Goal: Feedback & Contribution: Leave review/rating

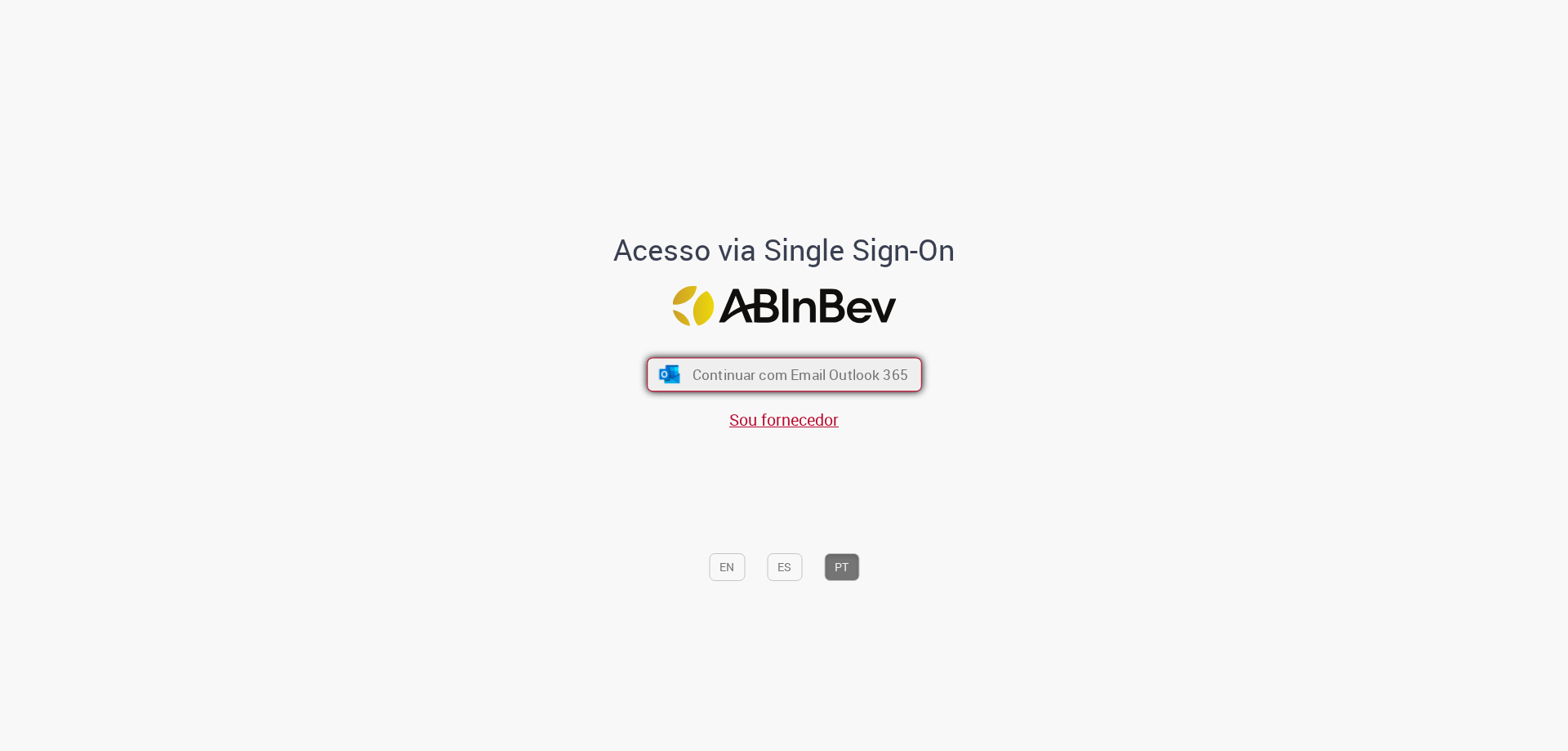
click at [868, 374] on span "Continuar com Email Outlook 365" at bounding box center [799, 375] width 216 height 19
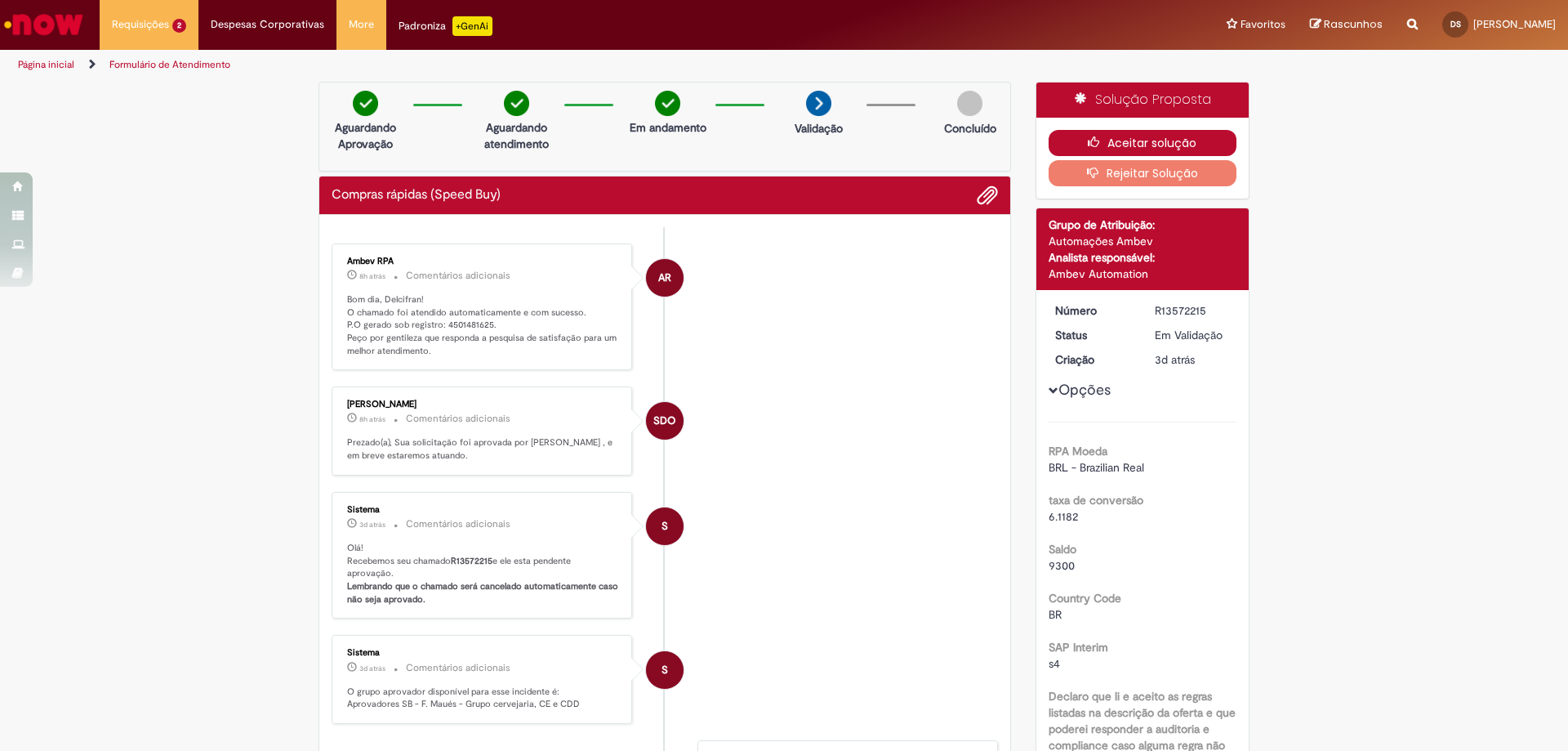
click at [1117, 137] on button "Aceitar solução" at bounding box center [1143, 143] width 188 height 26
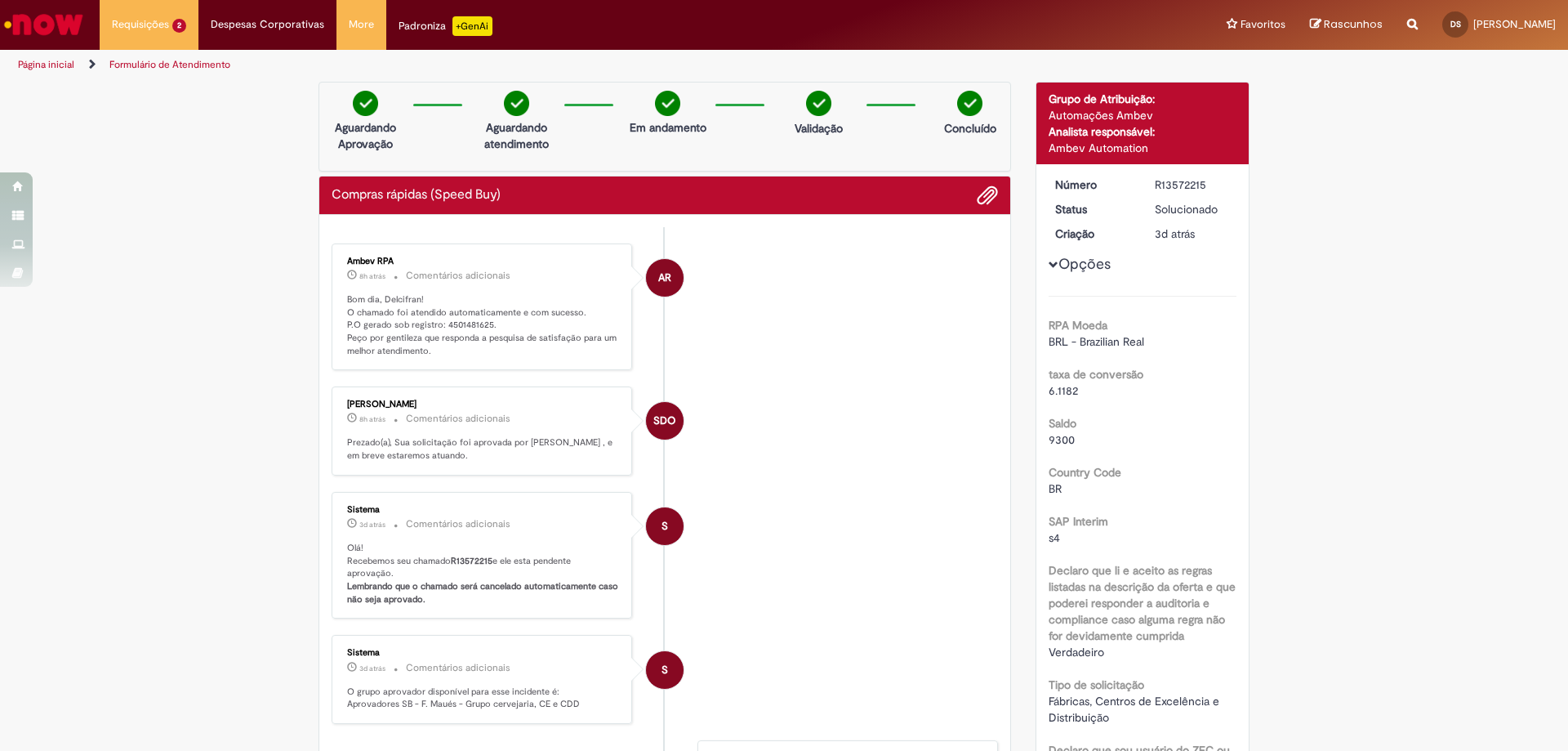
click at [437, 323] on body "Pular para o conteúdo da página Requisições 2 Exibir Todas as Solicitações Comp…" at bounding box center [784, 376] width 1568 height 751
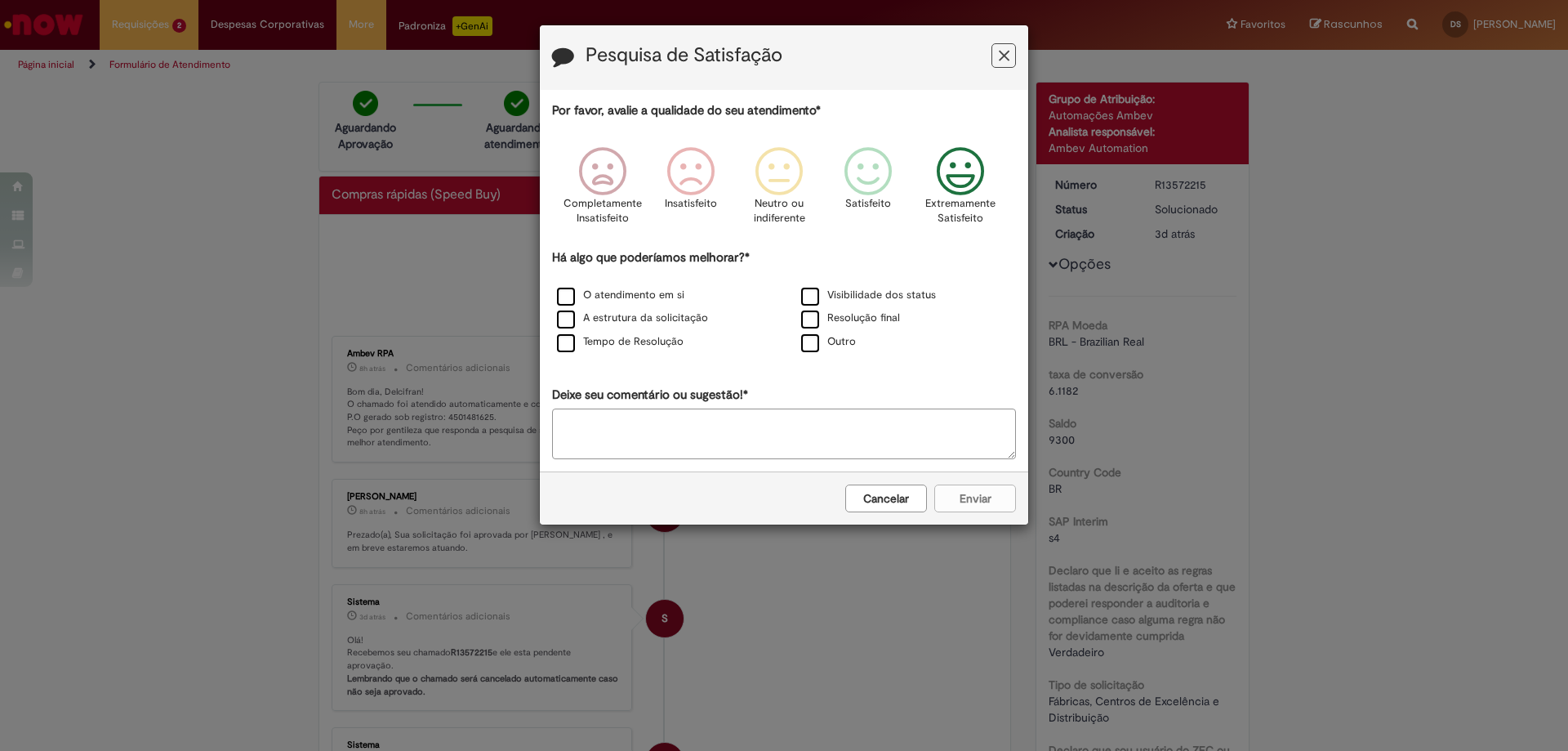
click at [968, 170] on icon "Feedback" at bounding box center [960, 171] width 61 height 49
click at [570, 299] on label "O atendimento em si" at bounding box center [621, 295] width 127 height 16
click at [1003, 498] on button "Enviar" at bounding box center [975, 499] width 82 height 28
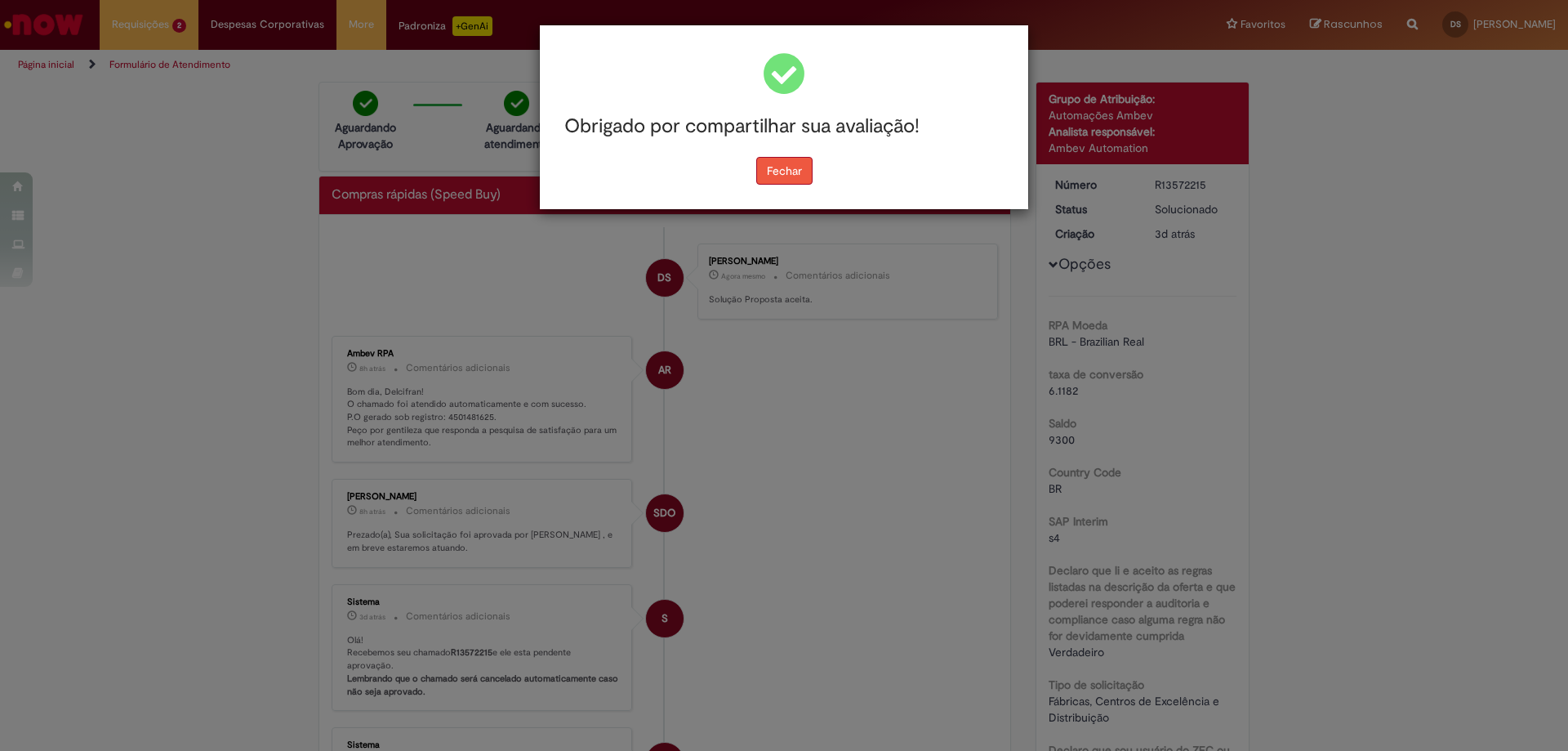
click at [790, 177] on button "Fechar" at bounding box center [784, 171] width 56 height 28
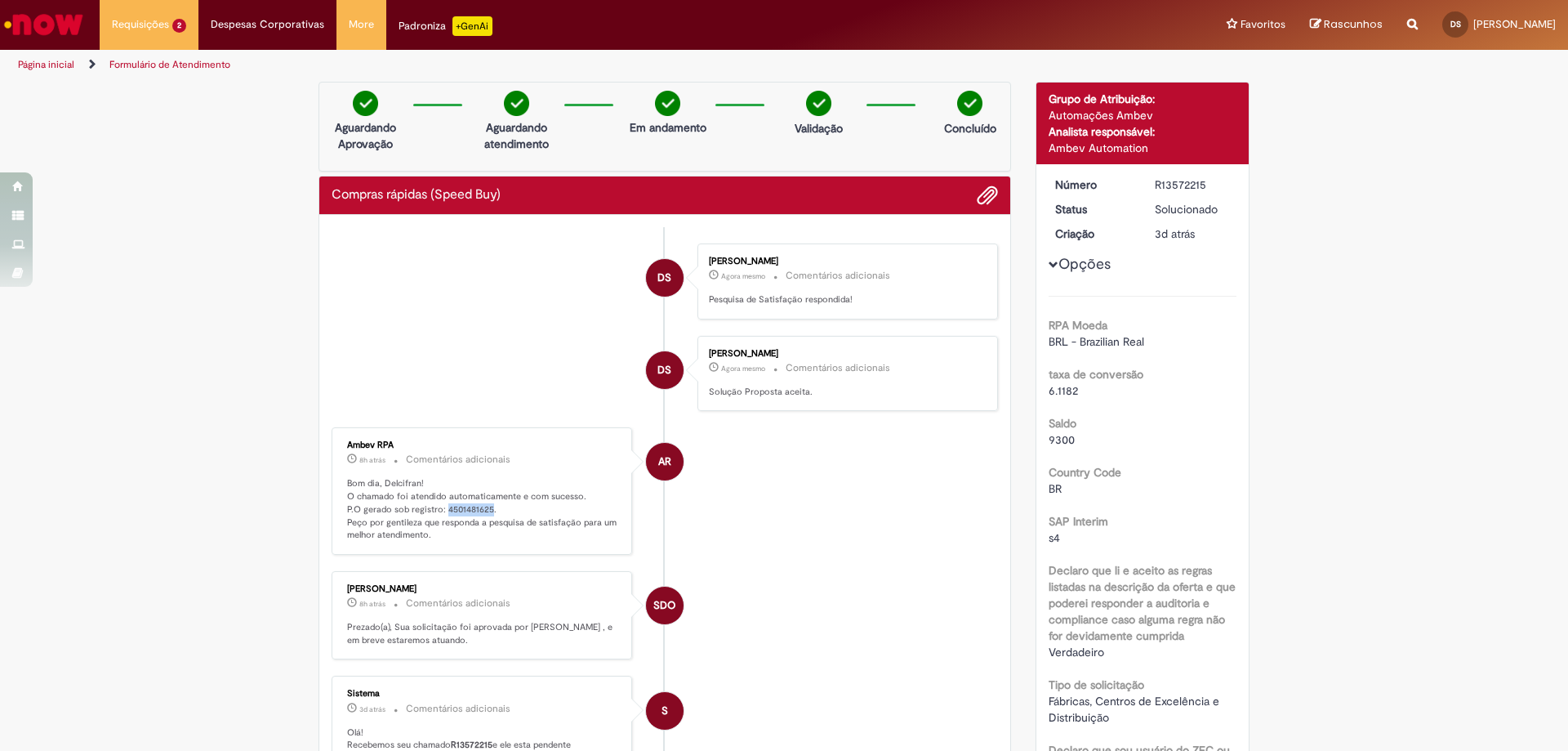
drag, startPoint x: 438, startPoint y: 508, endPoint x: 484, endPoint y: 507, distance: 46.0
click at [484, 507] on p "Bom dia, Delcifran! O chamado foi atendido automaticamente e com sucesso. P.O g…" at bounding box center [483, 509] width 272 height 65
copy p "4501481625"
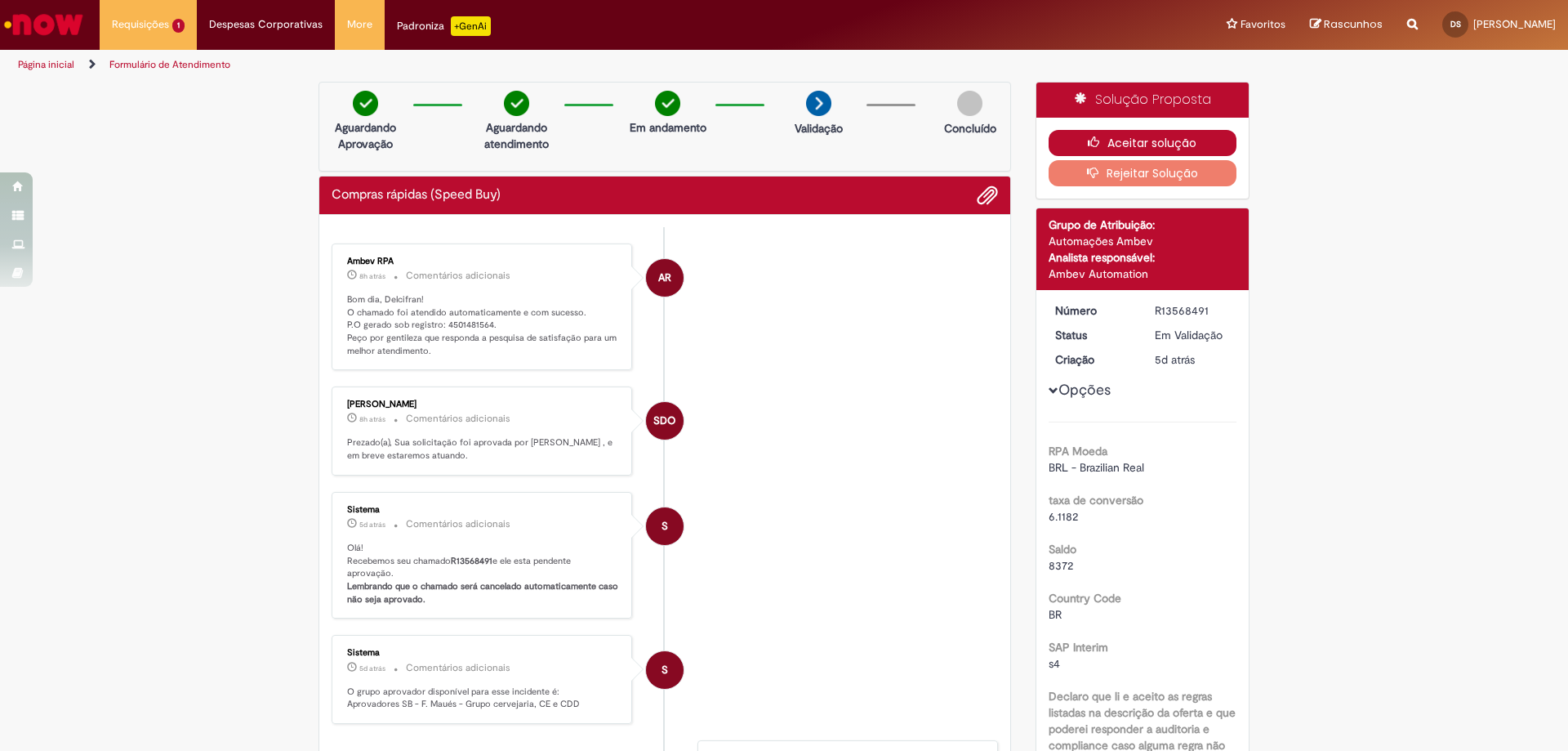
click at [1088, 147] on icon "button" at bounding box center [1098, 142] width 20 height 12
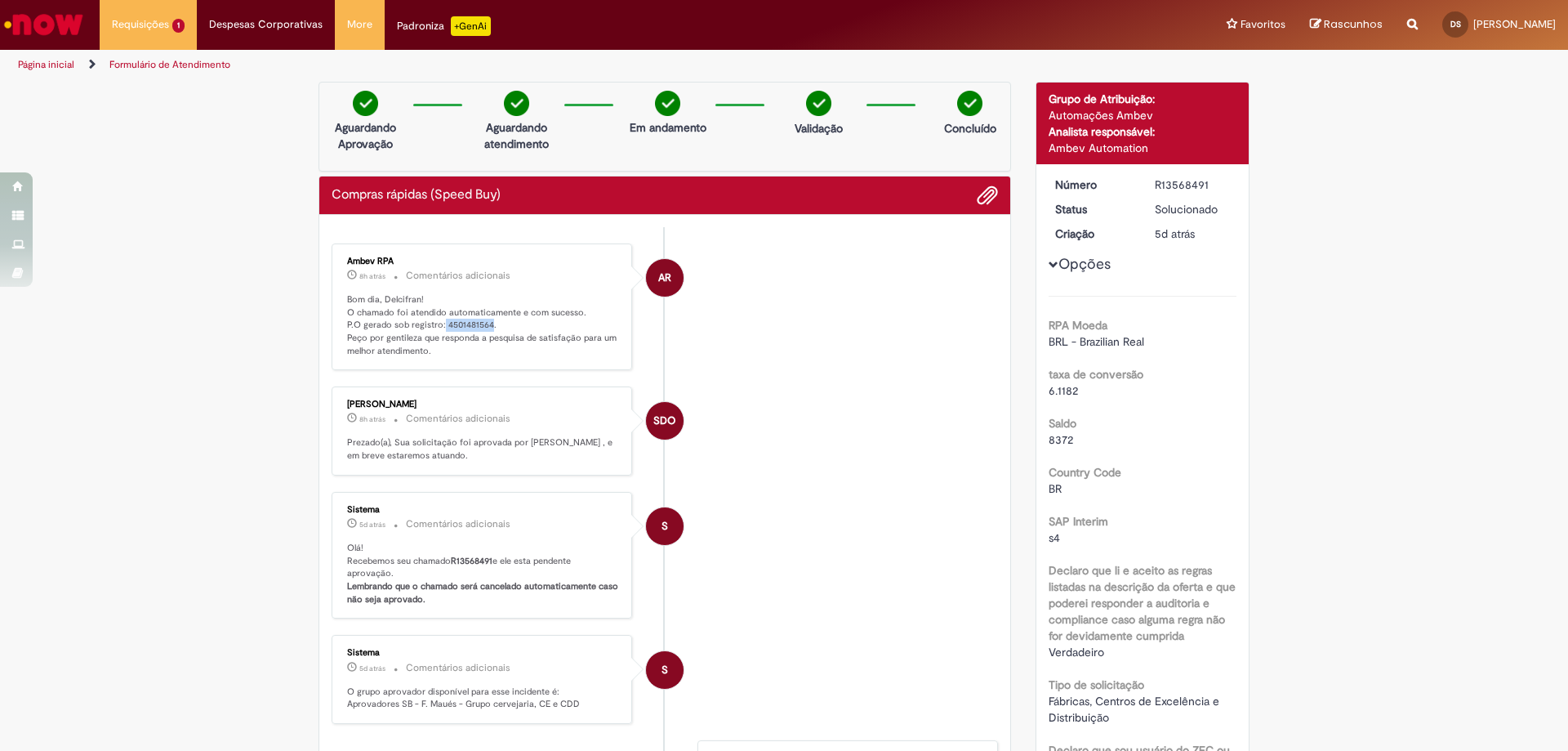
drag, startPoint x: 437, startPoint y: 323, endPoint x: 485, endPoint y: 321, distance: 48.0
click at [485, 321] on p "Bom dia, Delcifran! O chamado foi atendido automaticamente e com sucesso. P.O g…" at bounding box center [483, 326] width 272 height 65
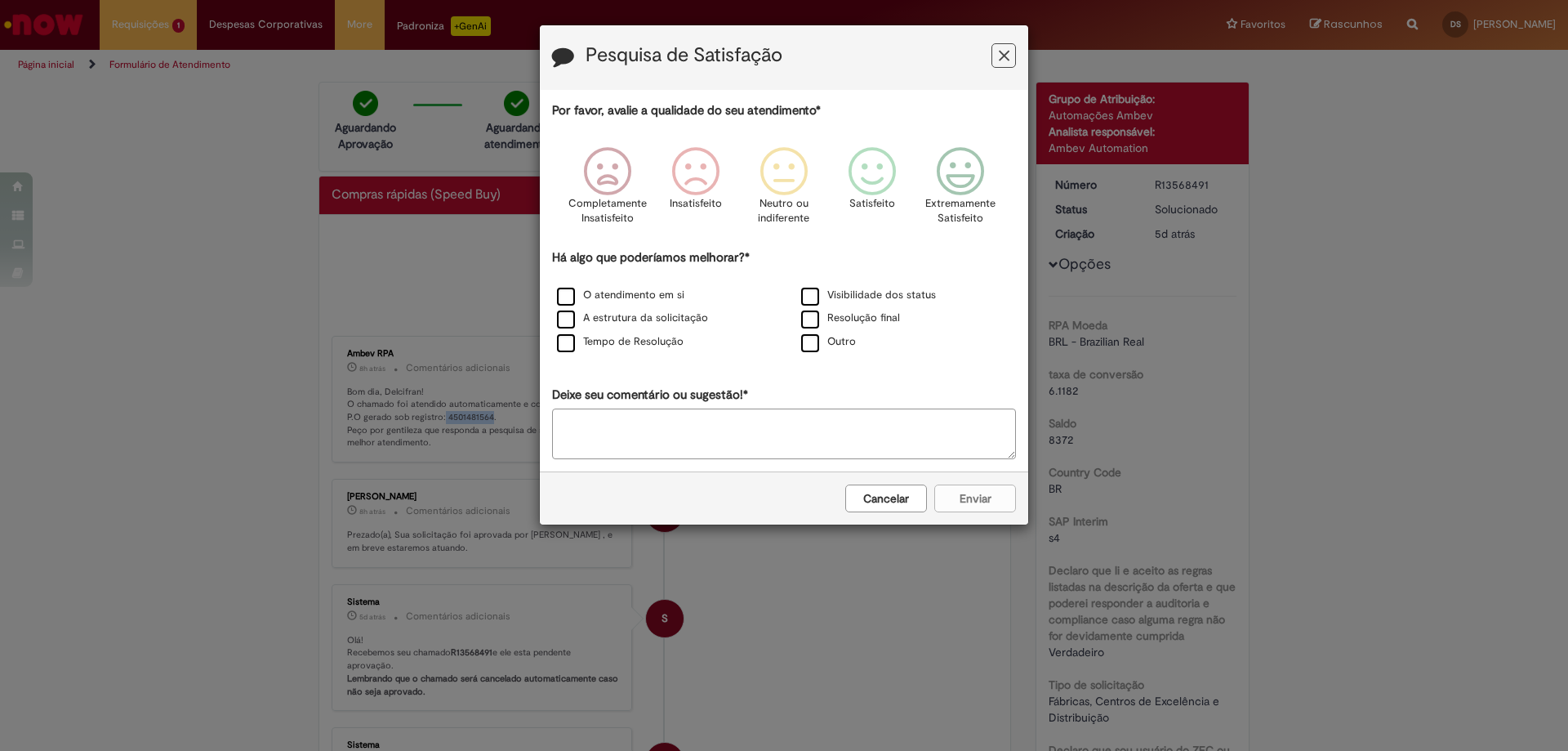
copy p "4501481564"
click at [956, 171] on icon "Feedback" at bounding box center [960, 171] width 61 height 49
drag, startPoint x: 559, startPoint y: 294, endPoint x: 568, endPoint y: 292, distance: 9.2
click at [560, 294] on label "O atendimento em si" at bounding box center [621, 295] width 127 height 16
click at [991, 498] on button "Enviar" at bounding box center [975, 499] width 82 height 28
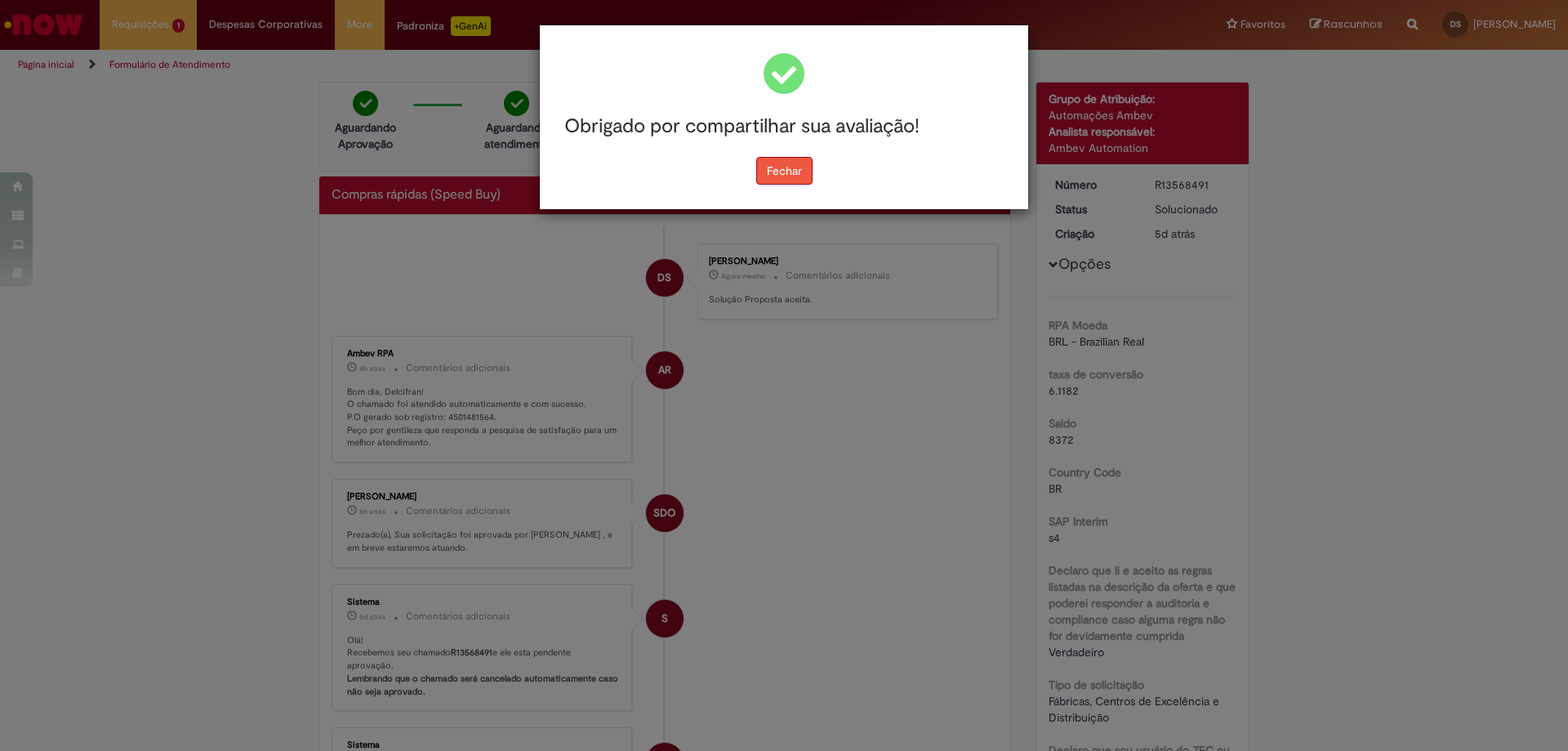
click at [789, 177] on button "Fechar" at bounding box center [784, 171] width 56 height 28
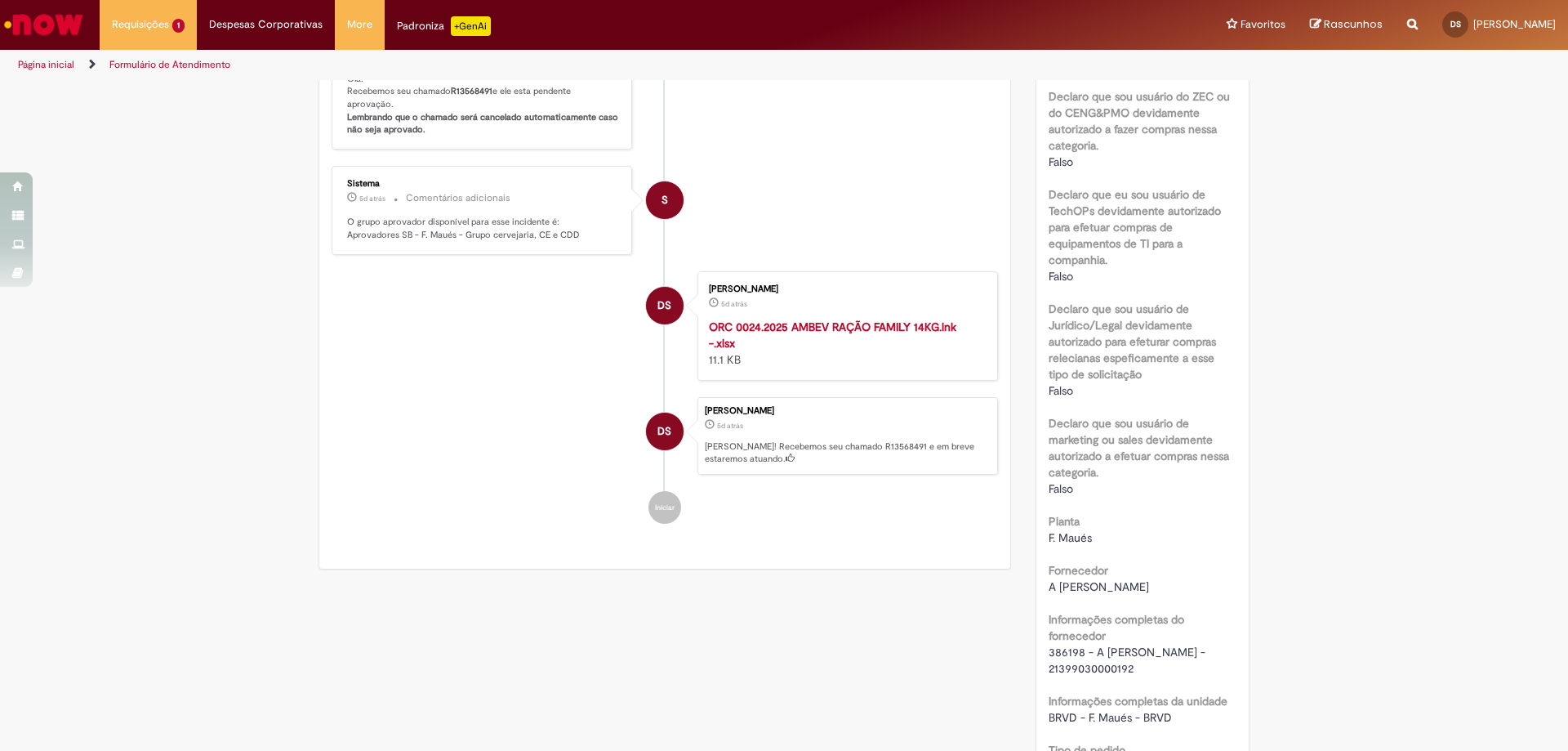
scroll to position [327, 0]
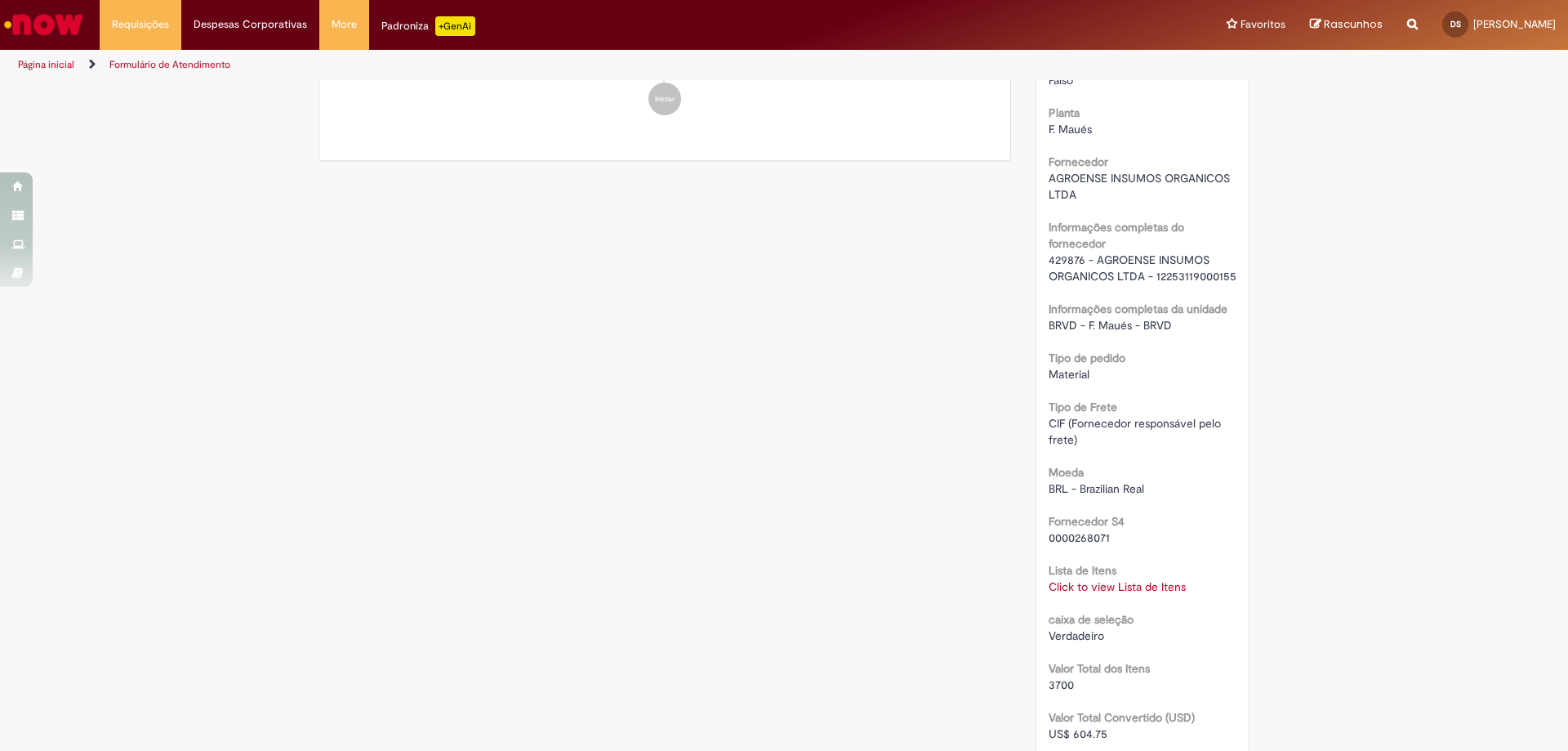
scroll to position [1144, 0]
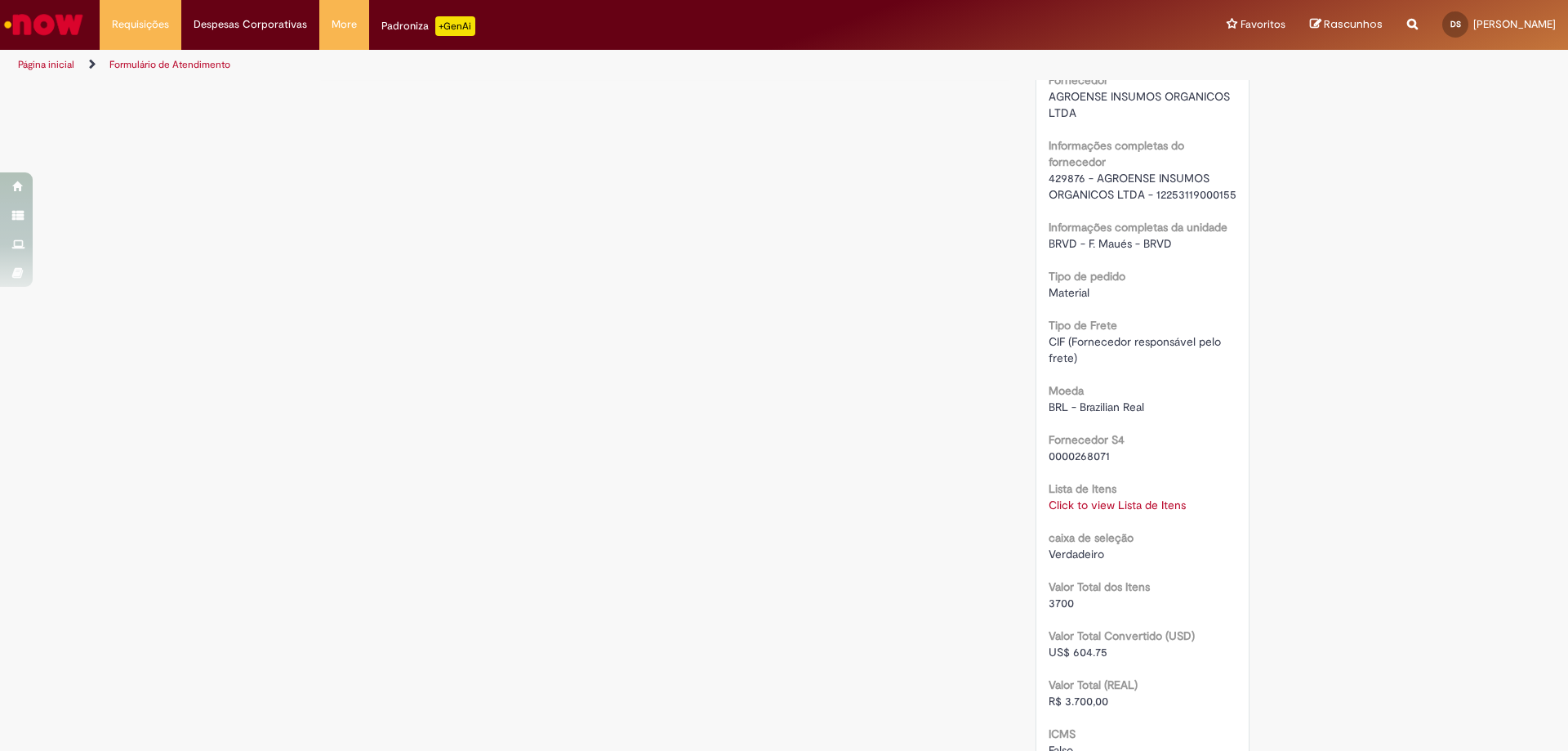
click at [1128, 513] on link "Click to view Lista de Itens" at bounding box center [1118, 505] width 137 height 15
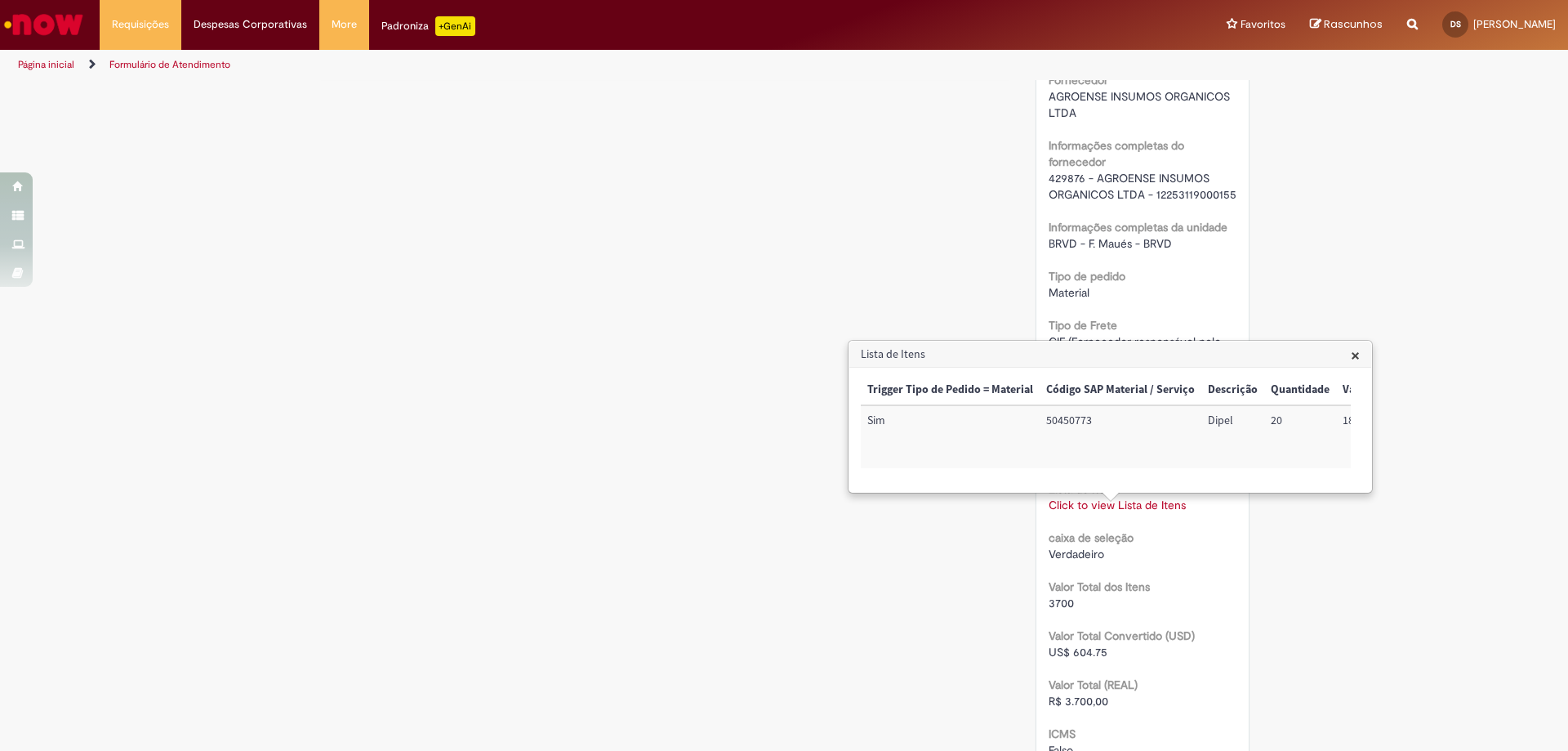
click at [1347, 361] on h3 "Lista de Itens" at bounding box center [1110, 355] width 522 height 26
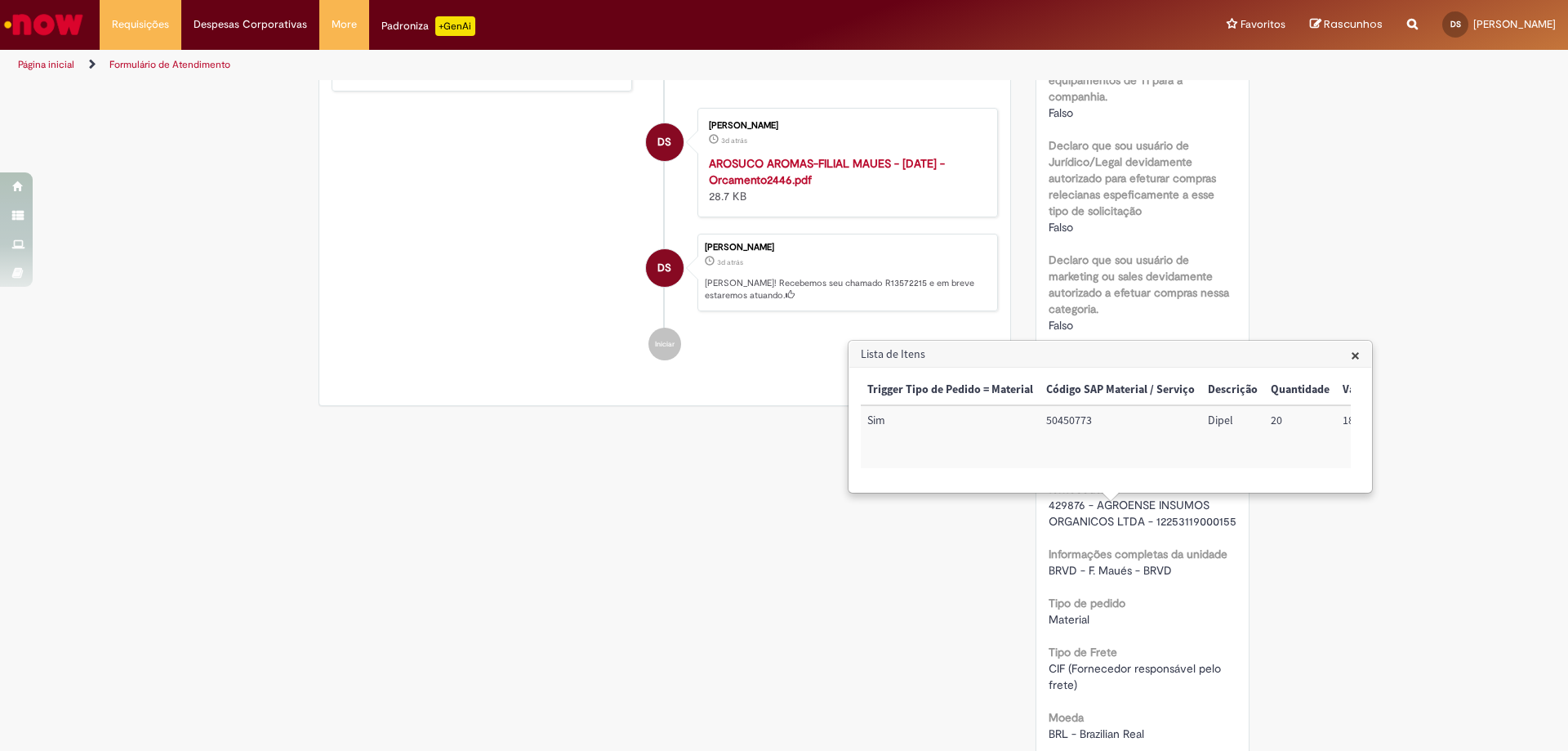
click at [1356, 355] on span "×" at bounding box center [1355, 355] width 9 height 22
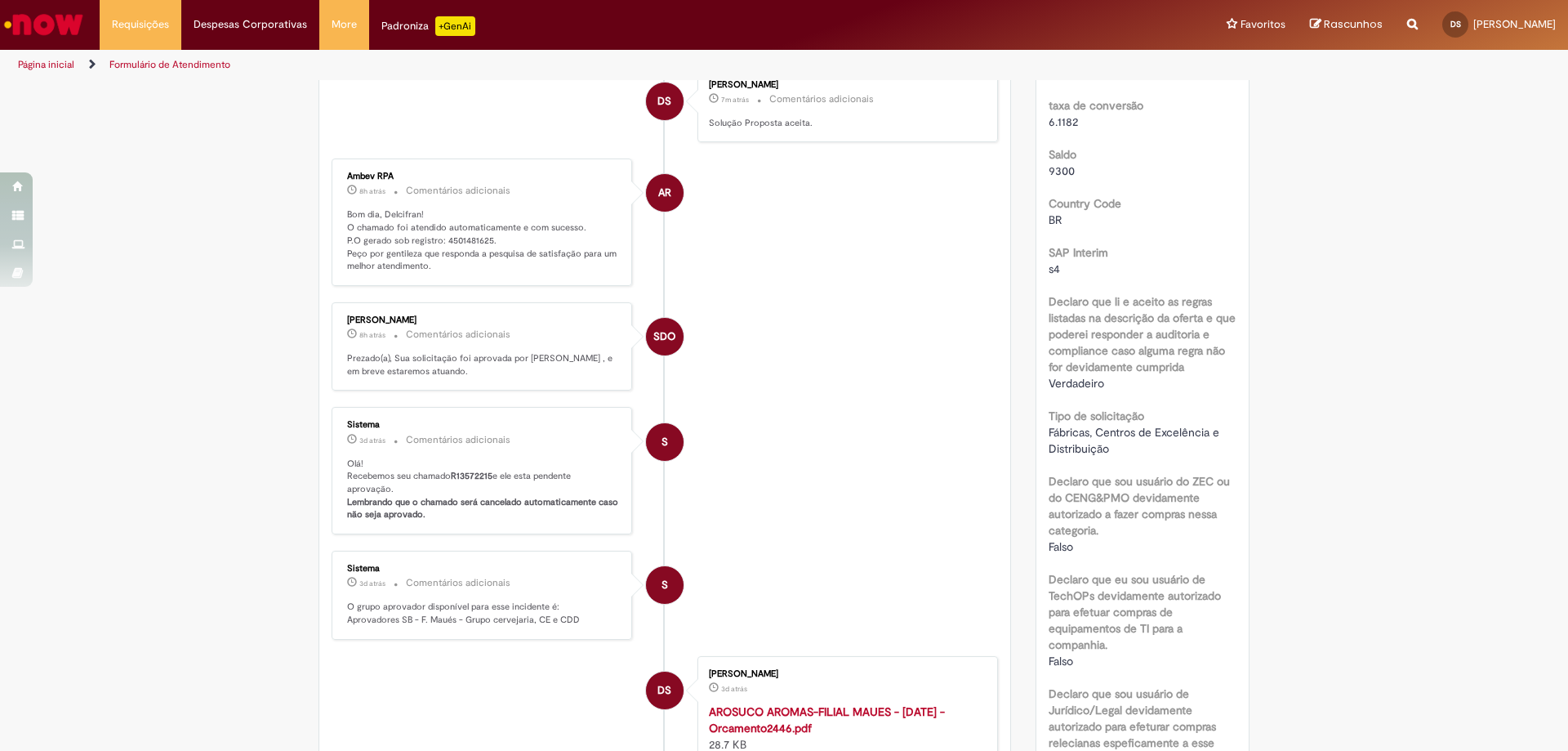
scroll to position [0, 0]
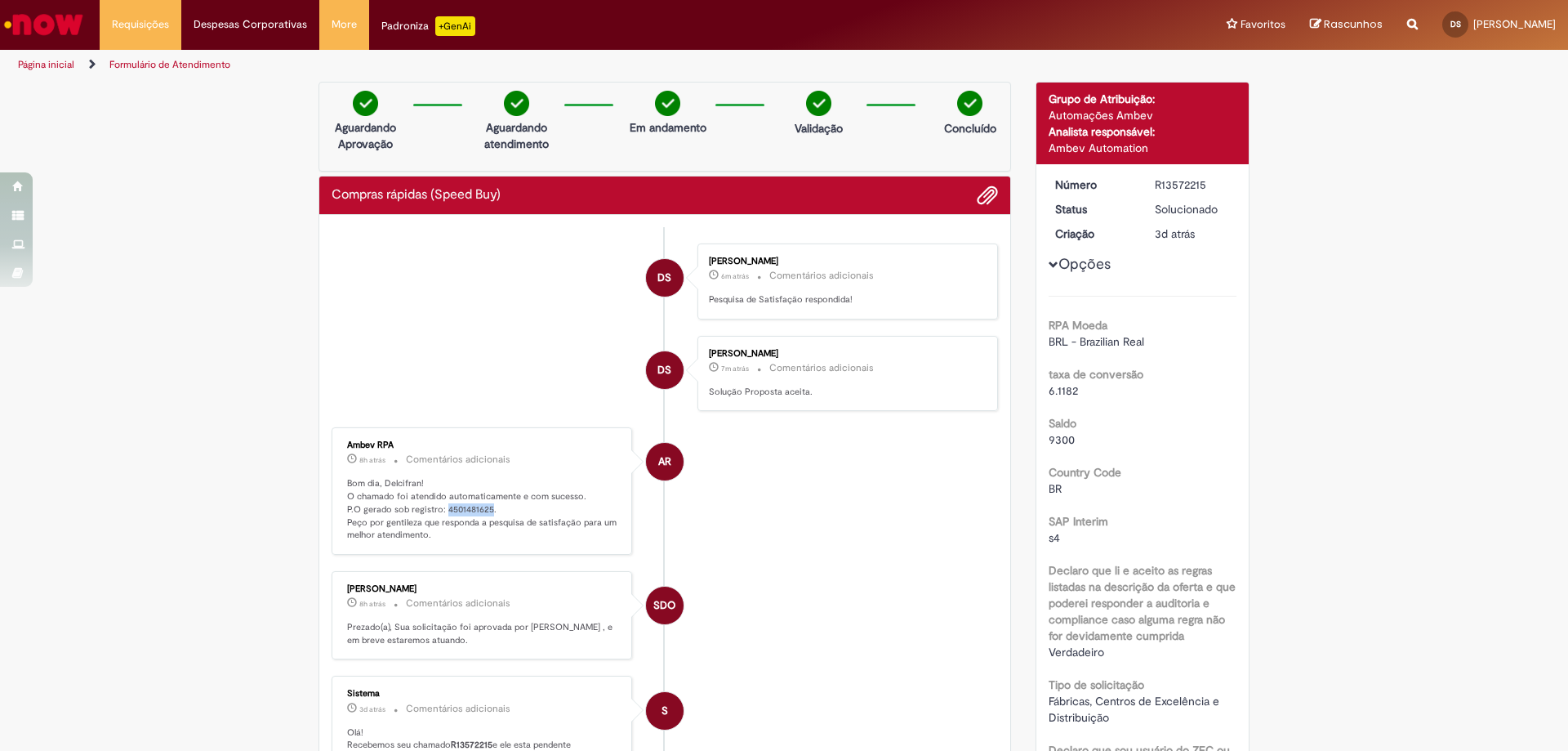
drag, startPoint x: 438, startPoint y: 509, endPoint x: 483, endPoint y: 509, distance: 45.0
click at [483, 509] on p "Bom dia, Delcifran! O chamado foi atendido automaticamente e com sucesso. P.O g…" at bounding box center [483, 509] width 272 height 65
copy p "4501481625"
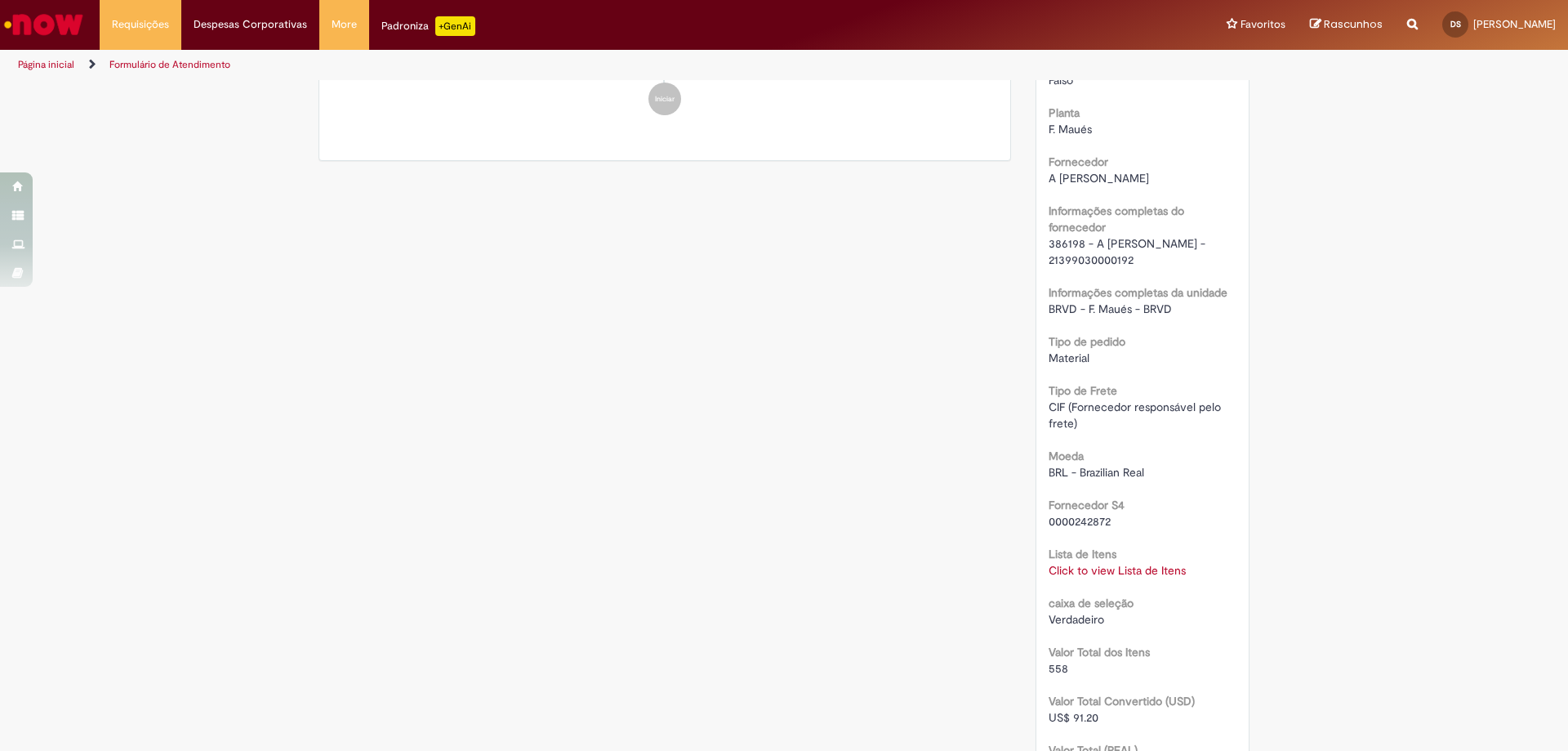
scroll to position [1144, 0]
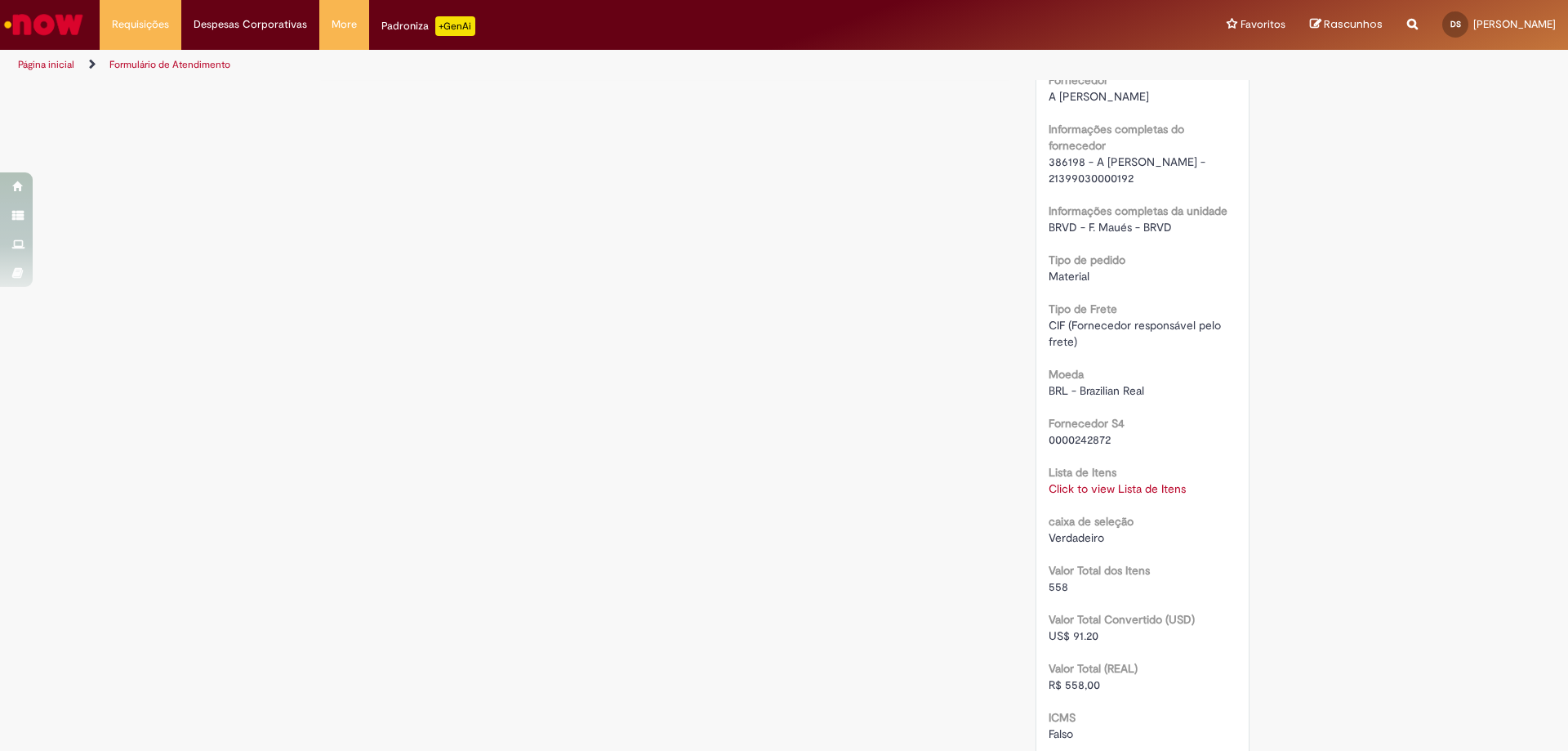
click at [1079, 490] on link "Click to view Lista de Itens" at bounding box center [1118, 489] width 137 height 15
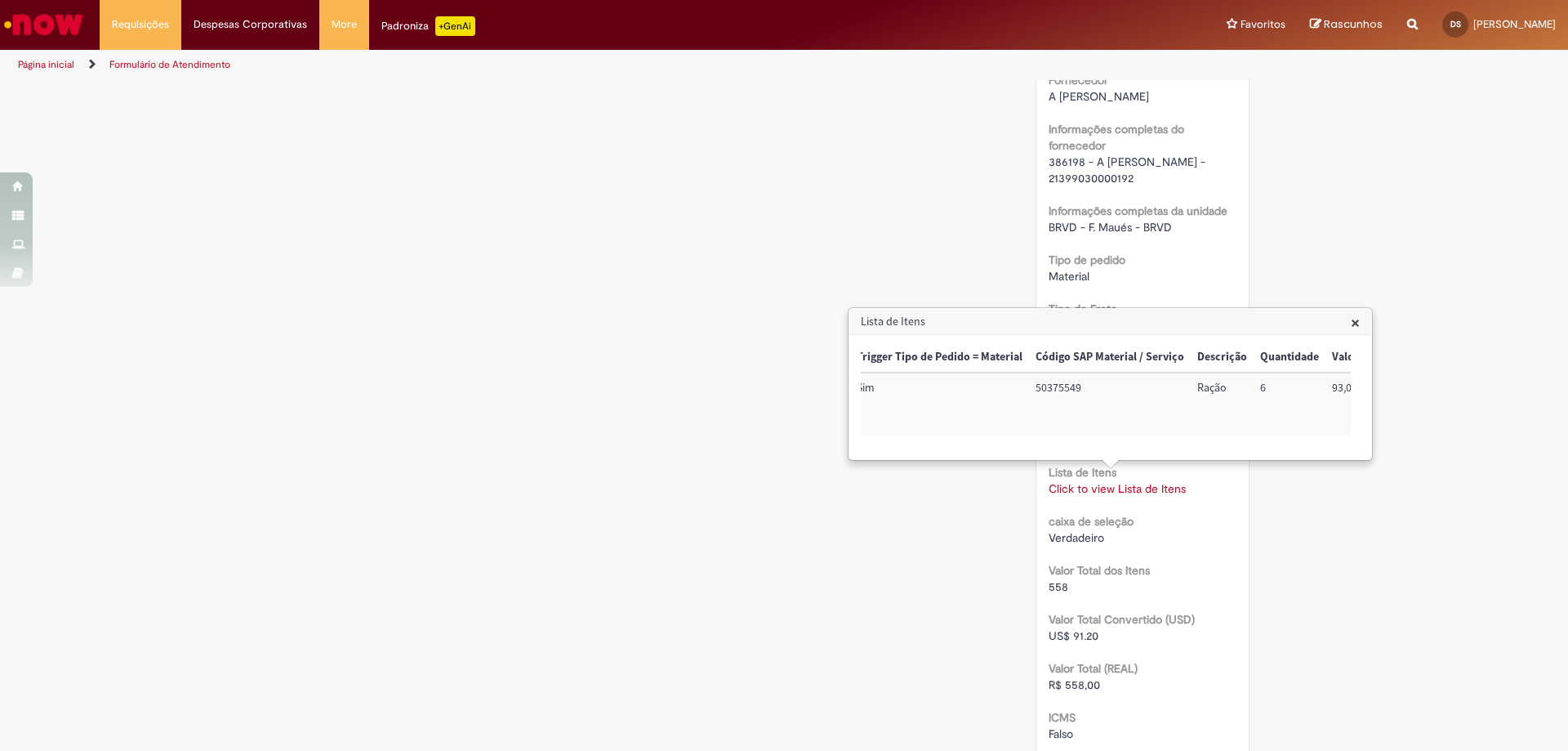
scroll to position [0, 0]
click at [1357, 324] on span "×" at bounding box center [1355, 322] width 9 height 22
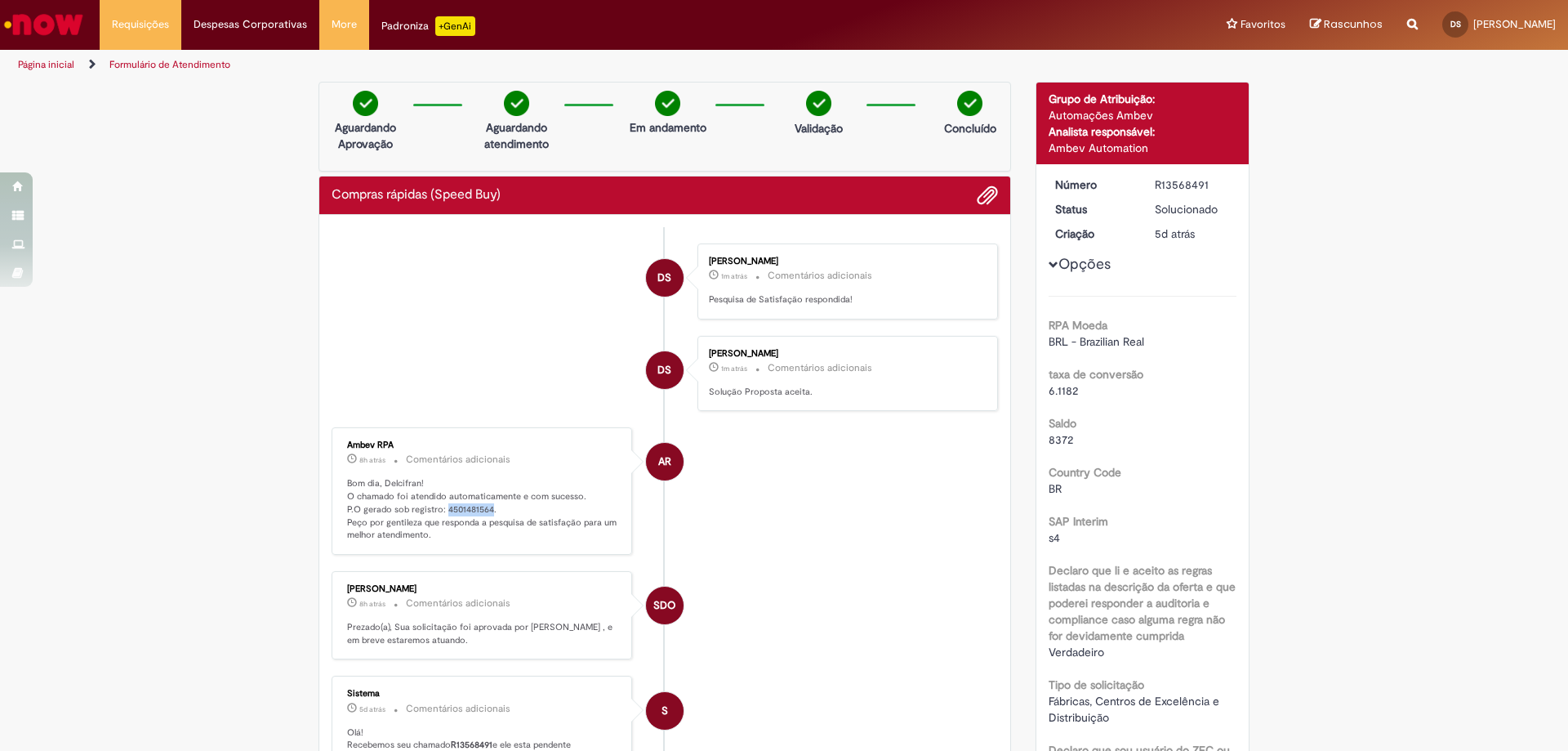
drag, startPoint x: 440, startPoint y: 509, endPoint x: 485, endPoint y: 506, distance: 45.1
click at [485, 506] on p "Bom dia, Delcifran! O chamado foi atendido automaticamente e com sucesso. P.O g…" at bounding box center [483, 509] width 272 height 65
copy p "4501481564"
click at [874, 581] on ul "DS Delcifran Silva 4m atrás 4 minutos atrás Comentários adicionais Pesquisa de …" at bounding box center [665, 710] width 666 height 967
